Goal: Task Accomplishment & Management: Use online tool/utility

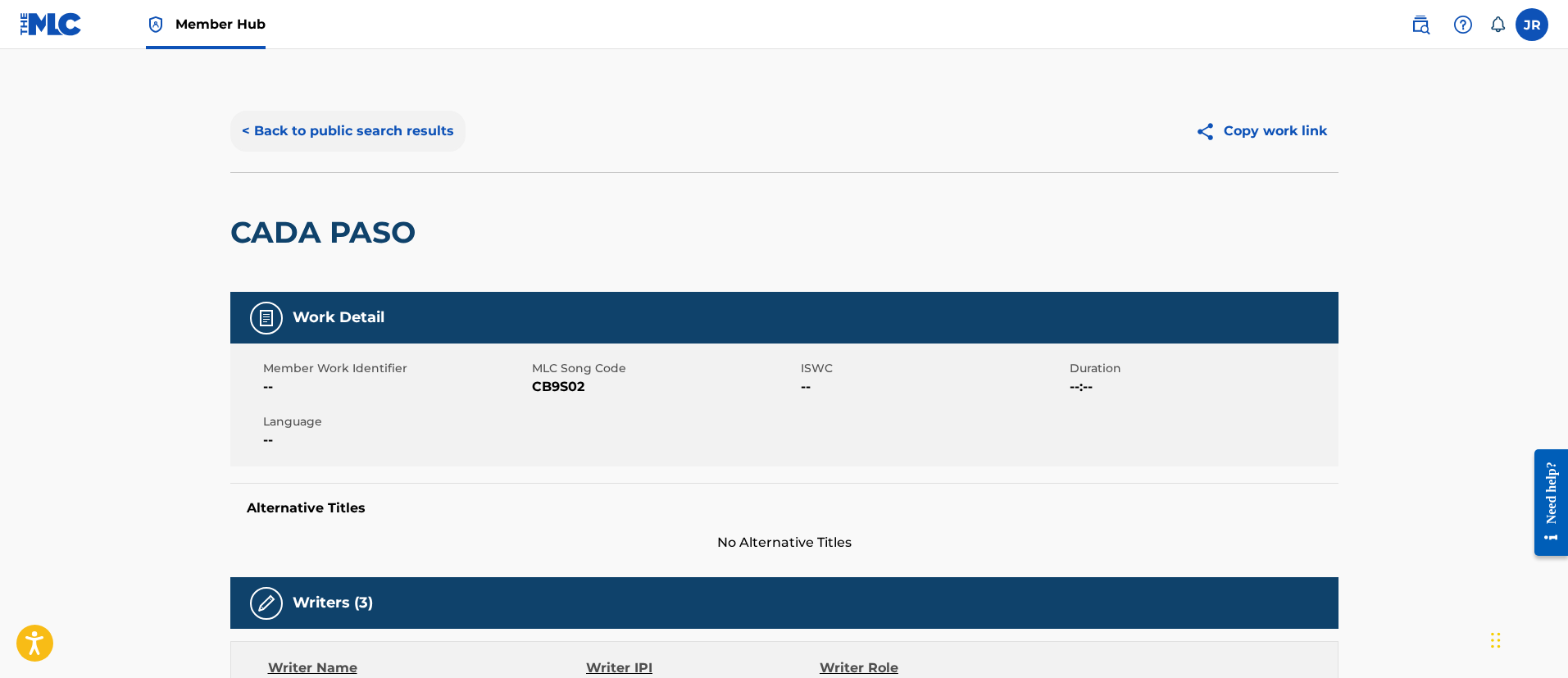
click at [409, 118] on button "< Back to public search results" at bounding box center [347, 131] width 235 height 41
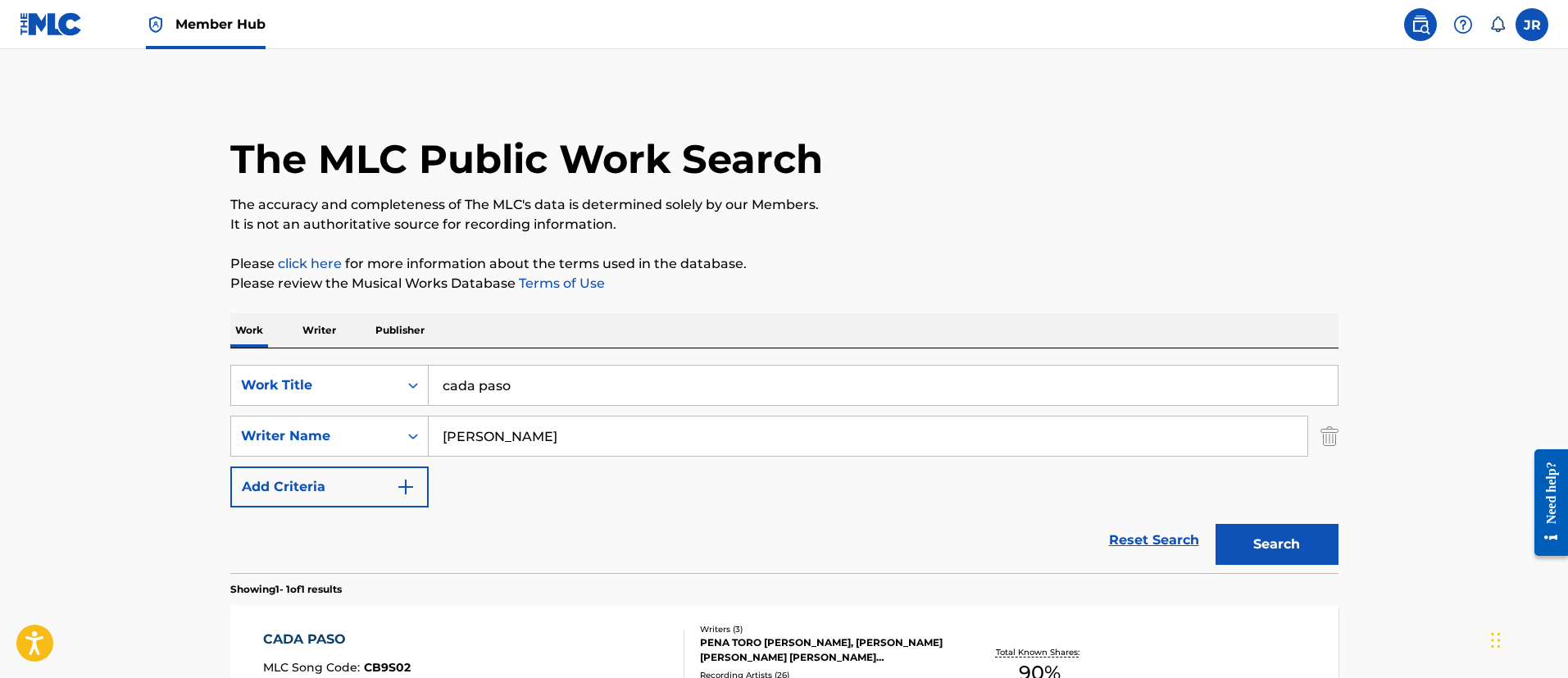
scroll to position [120, 0]
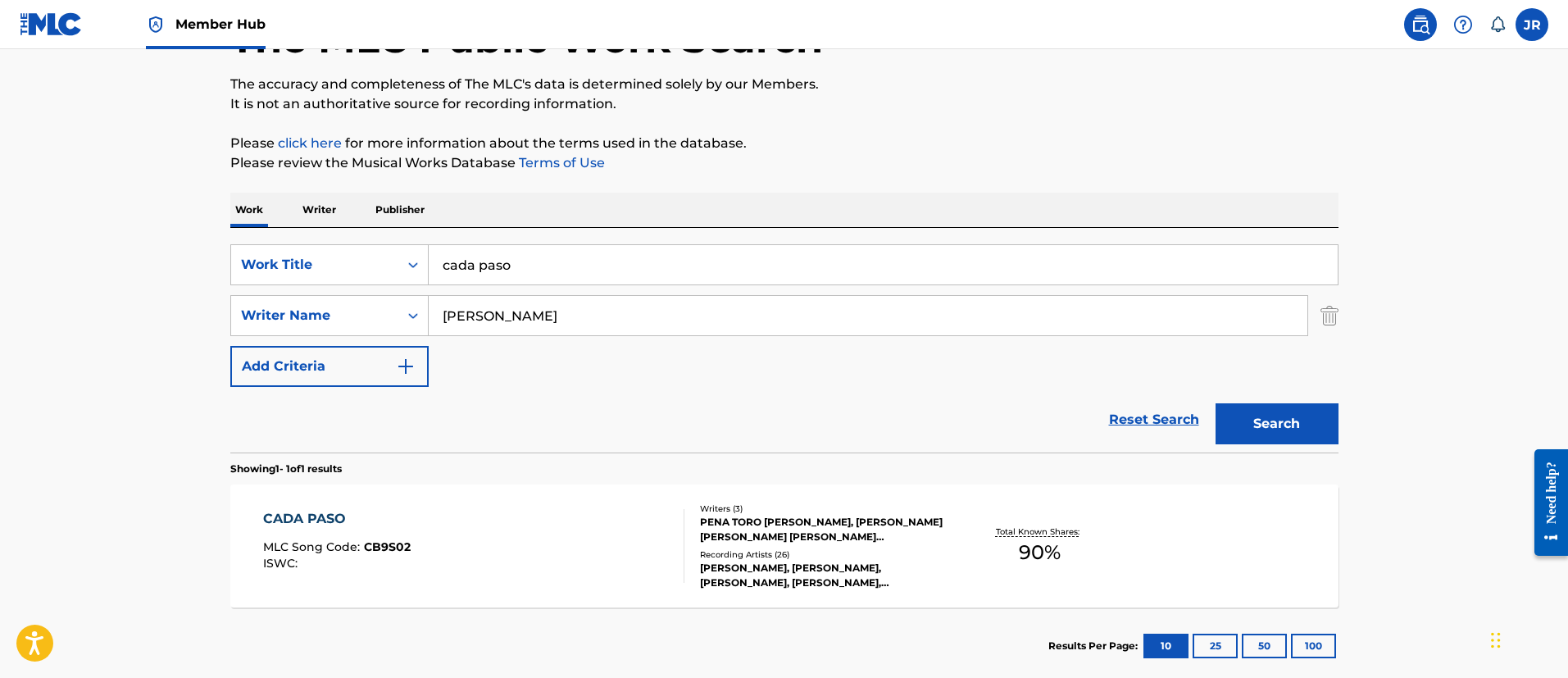
click at [569, 298] on input "[PERSON_NAME]" at bounding box center [868, 315] width 879 height 40
click at [567, 299] on input "[PERSON_NAME]" at bounding box center [868, 315] width 879 height 40
click at [1215, 403] on button "Search" at bounding box center [1276, 423] width 123 height 41
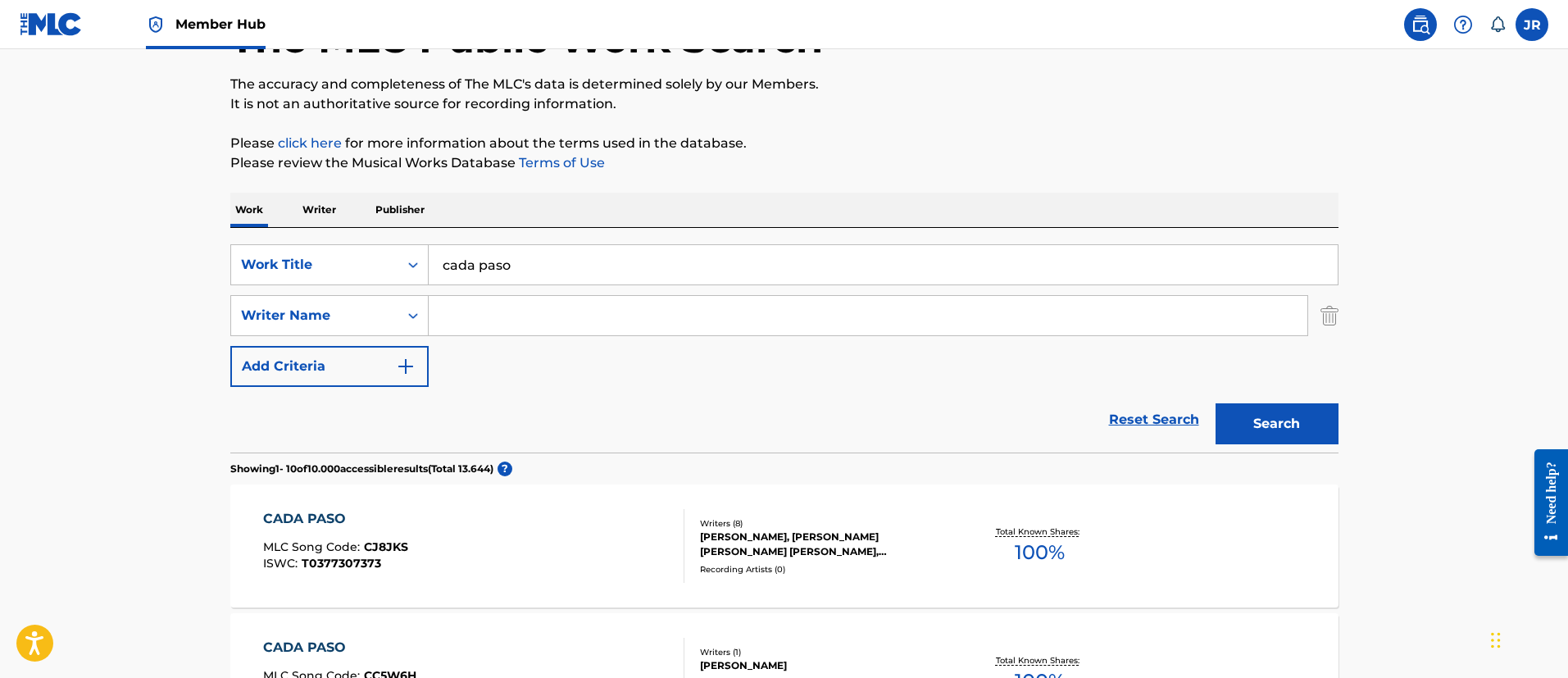
drag, startPoint x: 577, startPoint y: 255, endPoint x: 563, endPoint y: 255, distance: 14.0
click at [565, 255] on input "cada paso" at bounding box center [883, 265] width 909 height 40
click at [563, 255] on input "cada paso" at bounding box center [883, 265] width 909 height 40
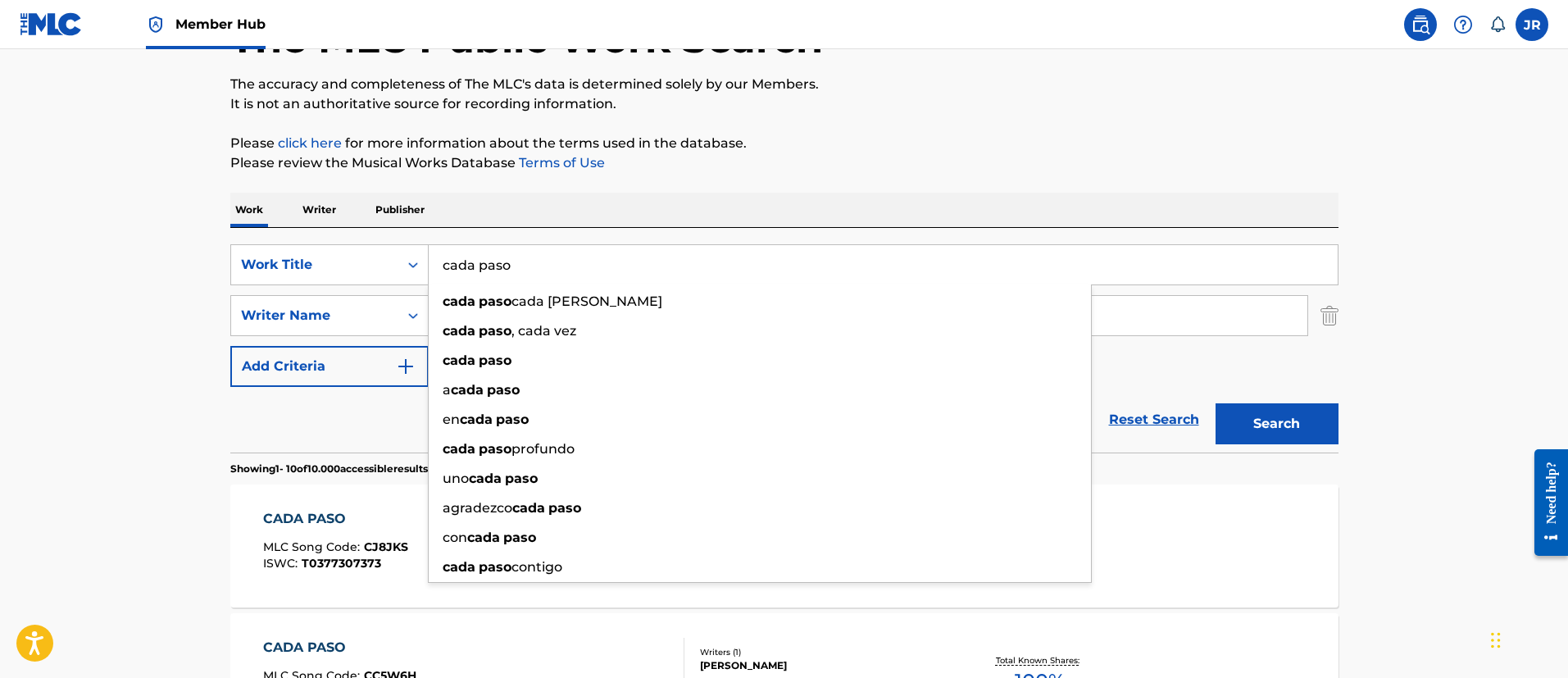
click at [563, 255] on input "cada paso" at bounding box center [883, 265] width 909 height 40
drag, startPoint x: 563, startPoint y: 255, endPoint x: 547, endPoint y: 260, distance: 16.8
click at [549, 259] on input "cada paso" at bounding box center [883, 265] width 909 height 40
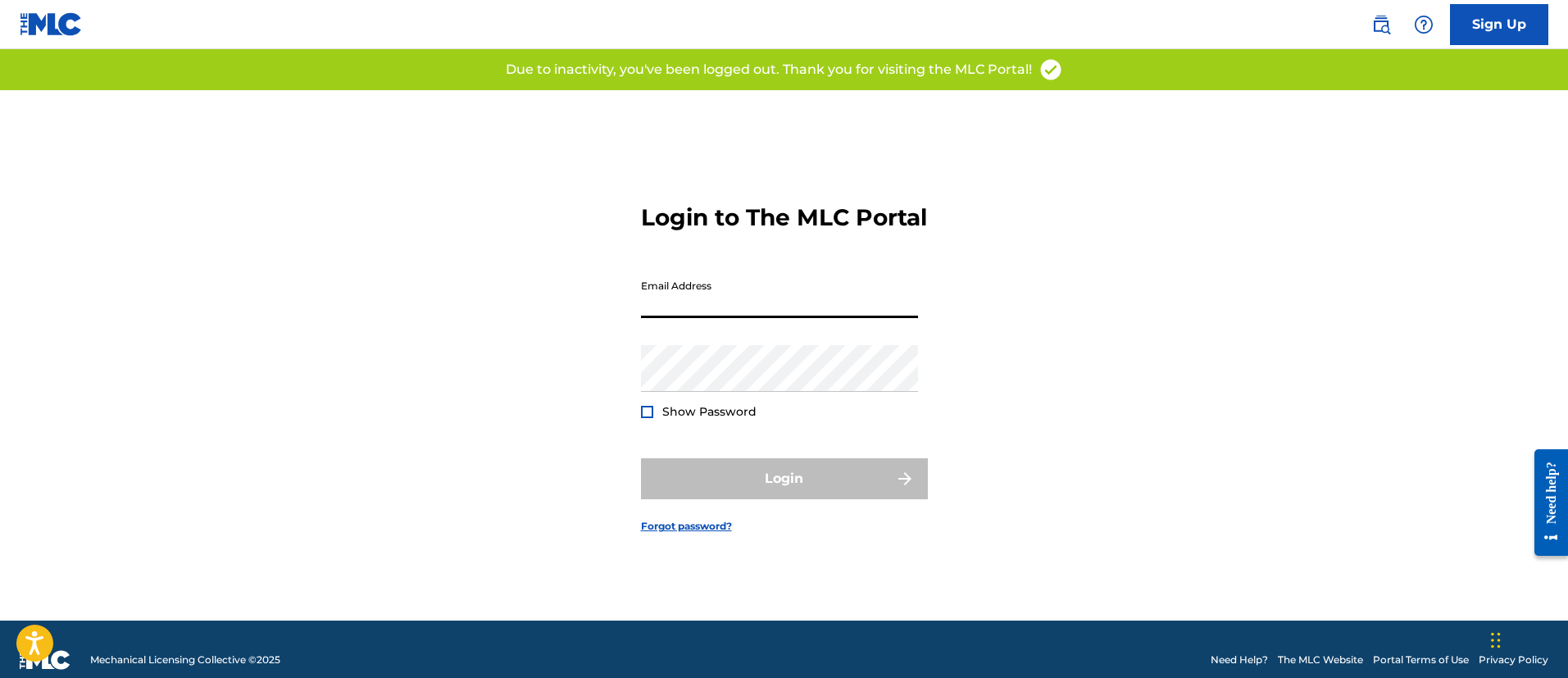
click at [744, 318] on input "Email Address" at bounding box center [779, 294] width 277 height 46
type input "[PERSON_NAME][EMAIL_ADDRESS][PERSON_NAME][DOMAIN_NAME]"
click at [727, 412] on div "Password Show Password" at bounding box center [779, 382] width 277 height 74
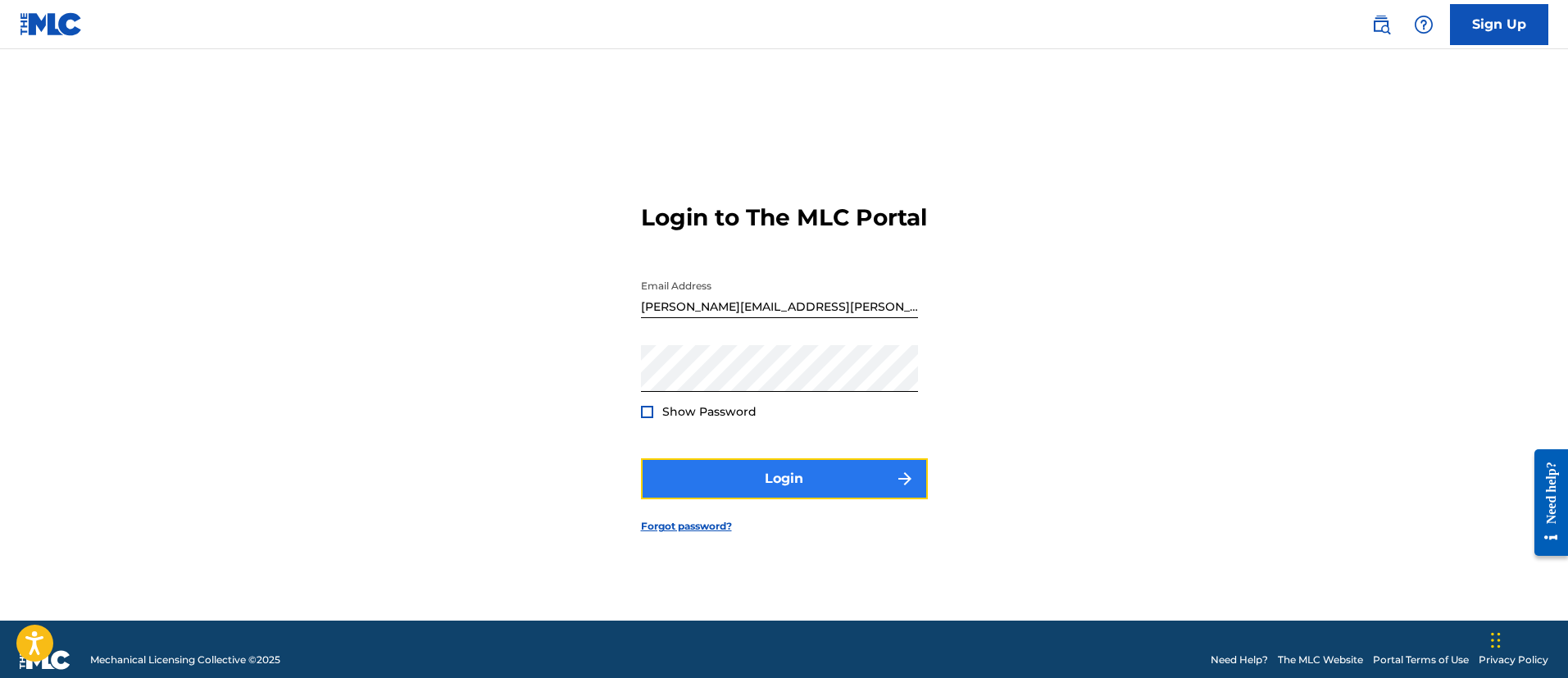
click at [710, 491] on button "Login" at bounding box center [784, 478] width 287 height 41
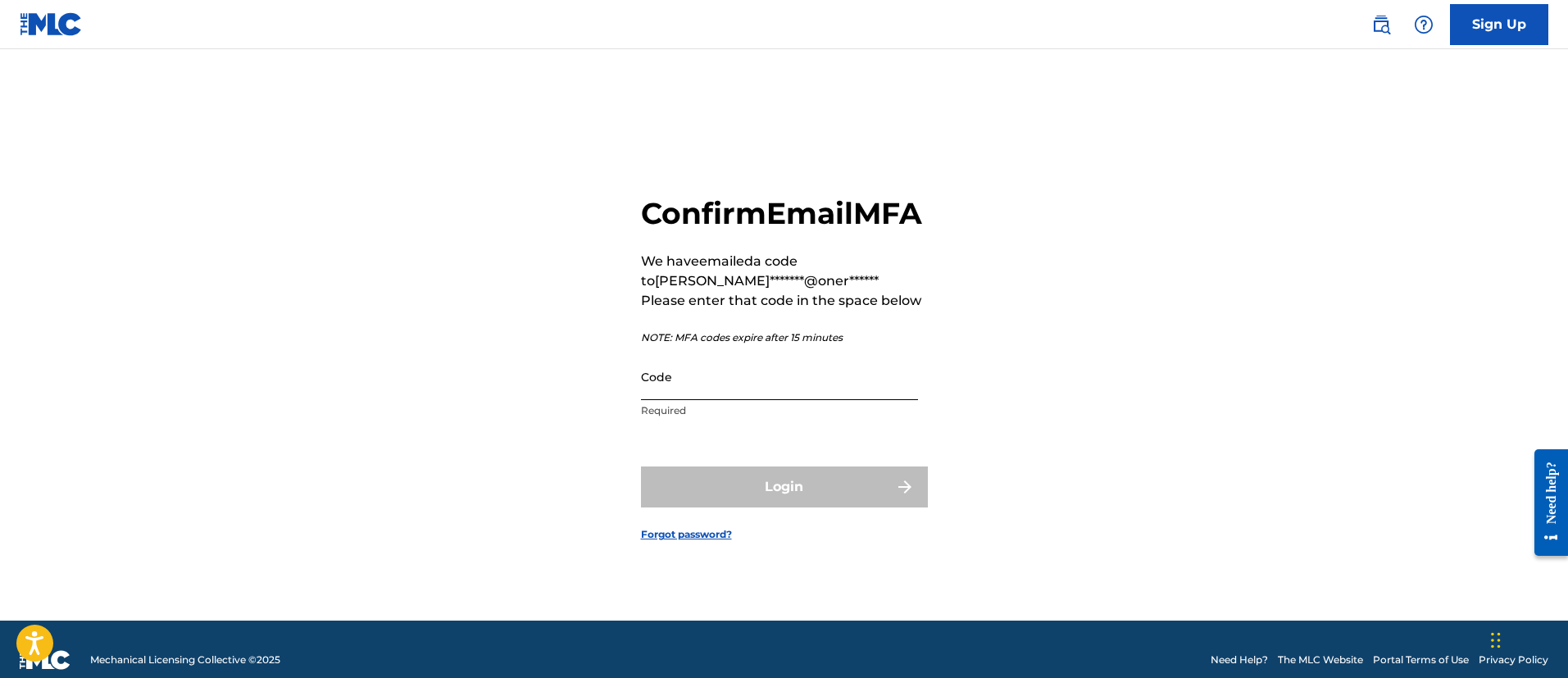
click at [740, 400] on input "Code" at bounding box center [779, 376] width 277 height 46
paste input "711757"
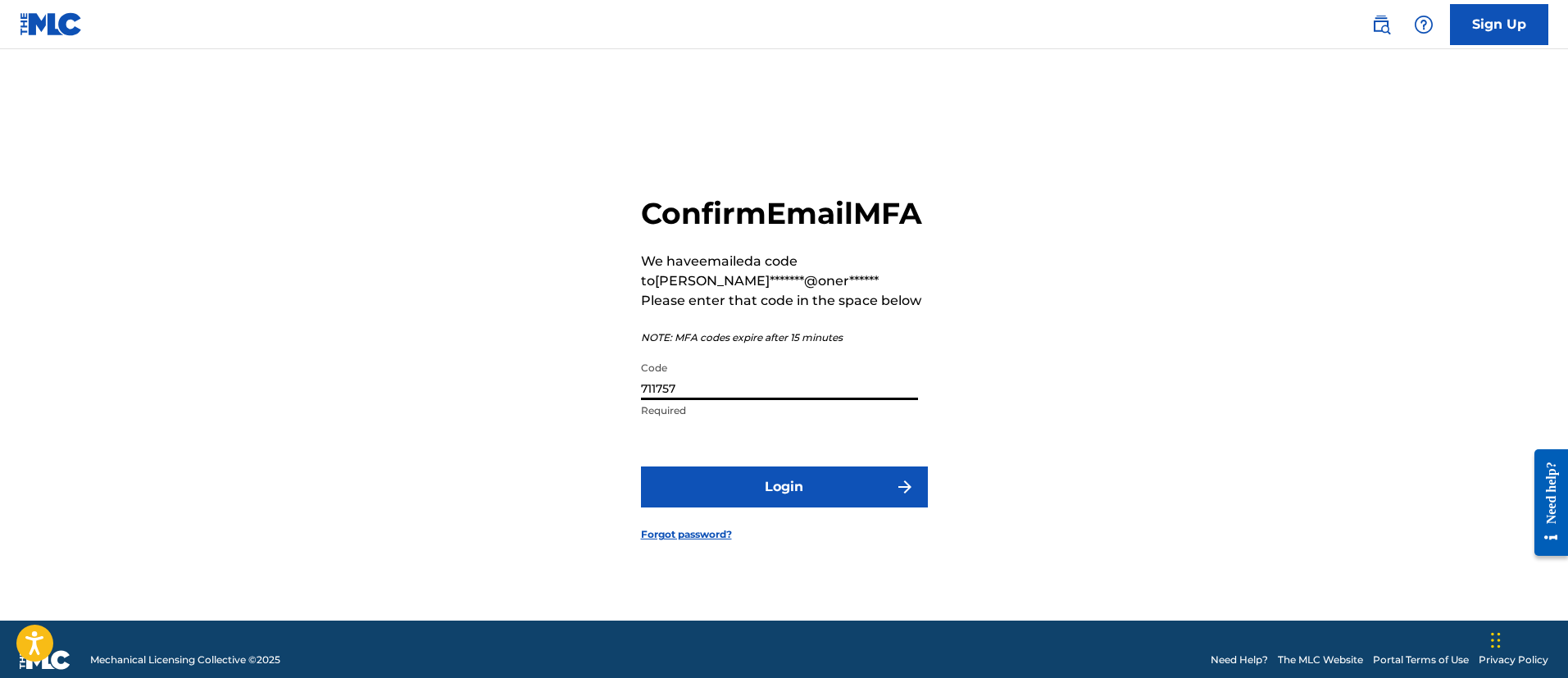
type input "711757"
click at [641, 466] on button "Login" at bounding box center [784, 486] width 287 height 41
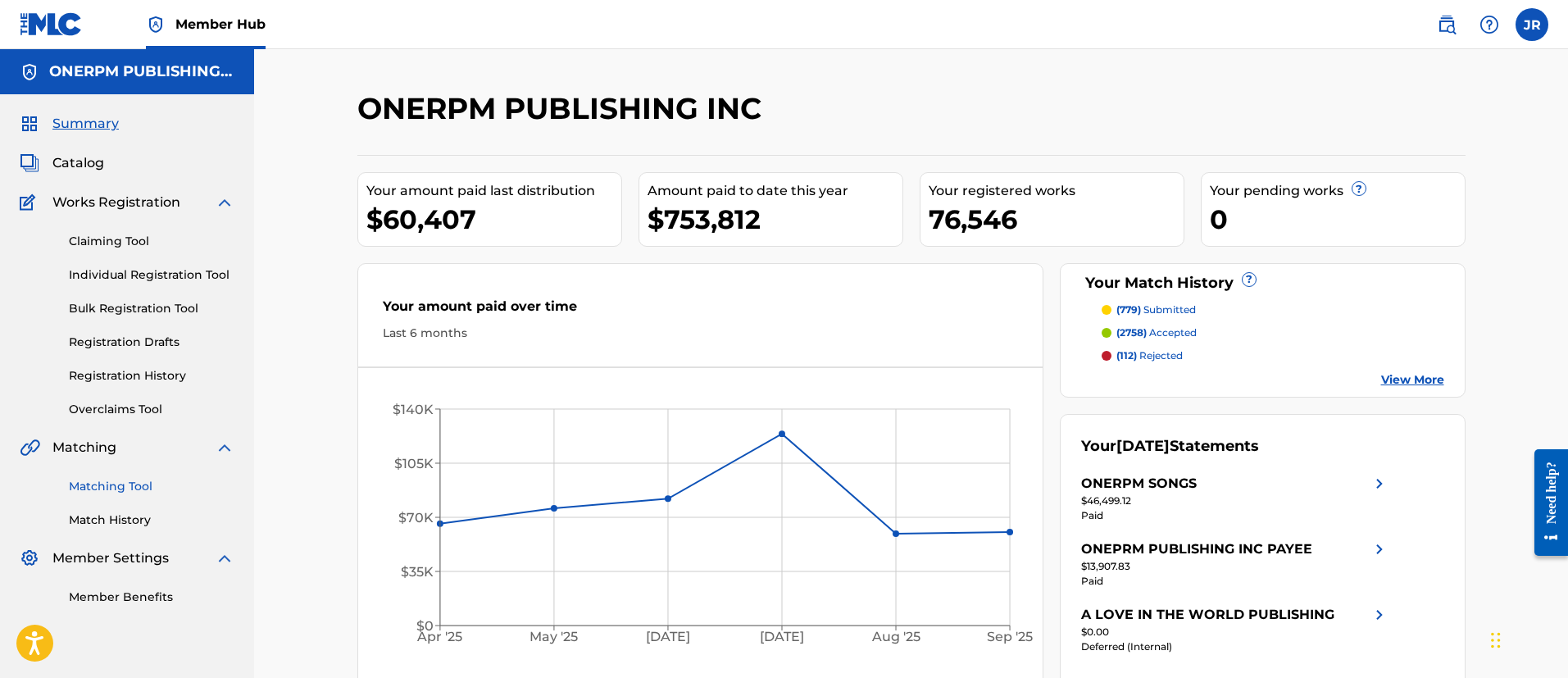
click at [165, 488] on link "Matching Tool" at bounding box center [151, 487] width 166 height 17
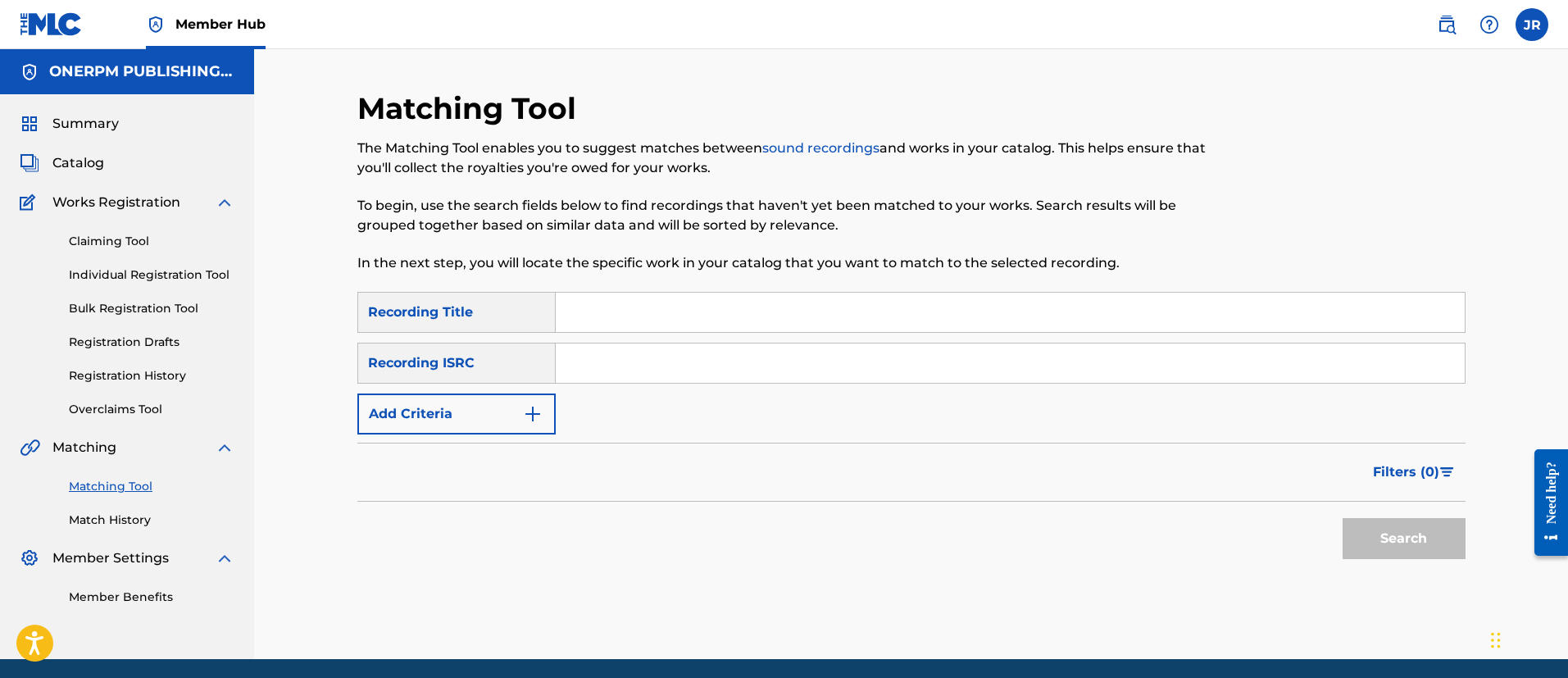
click at [935, 455] on div "Filters ( 0 )" at bounding box center [911, 472] width 1108 height 59
click at [616, 322] on input "Search Form" at bounding box center [1010, 312] width 909 height 40
paste input "A Round Of Applause for Jim Roach"
type input "A Round Of Applause for Jim Roach"
